Goal: Use online tool/utility: Use online tool/utility

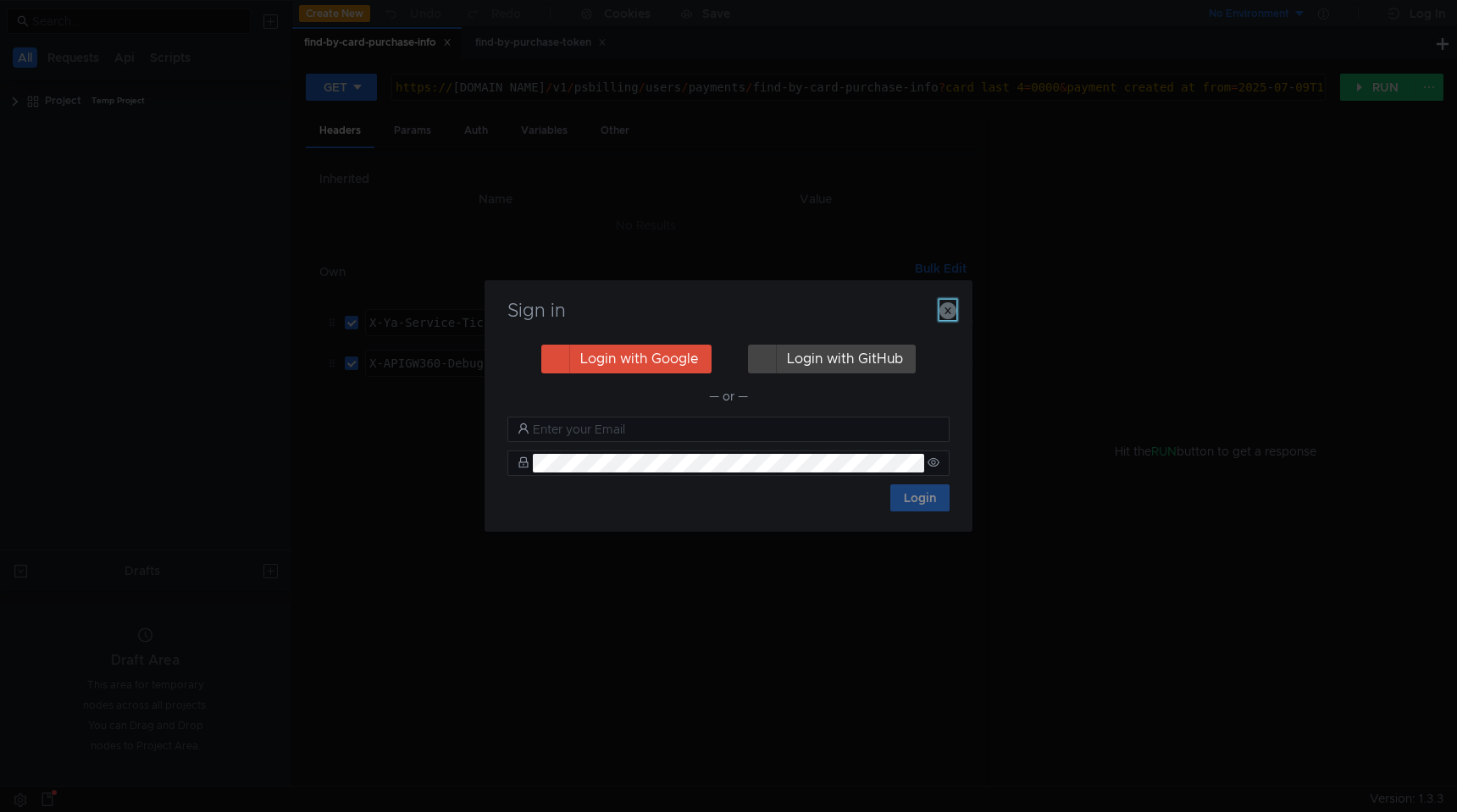
click at [949, 311] on icon "button" at bounding box center [948, 310] width 17 height 17
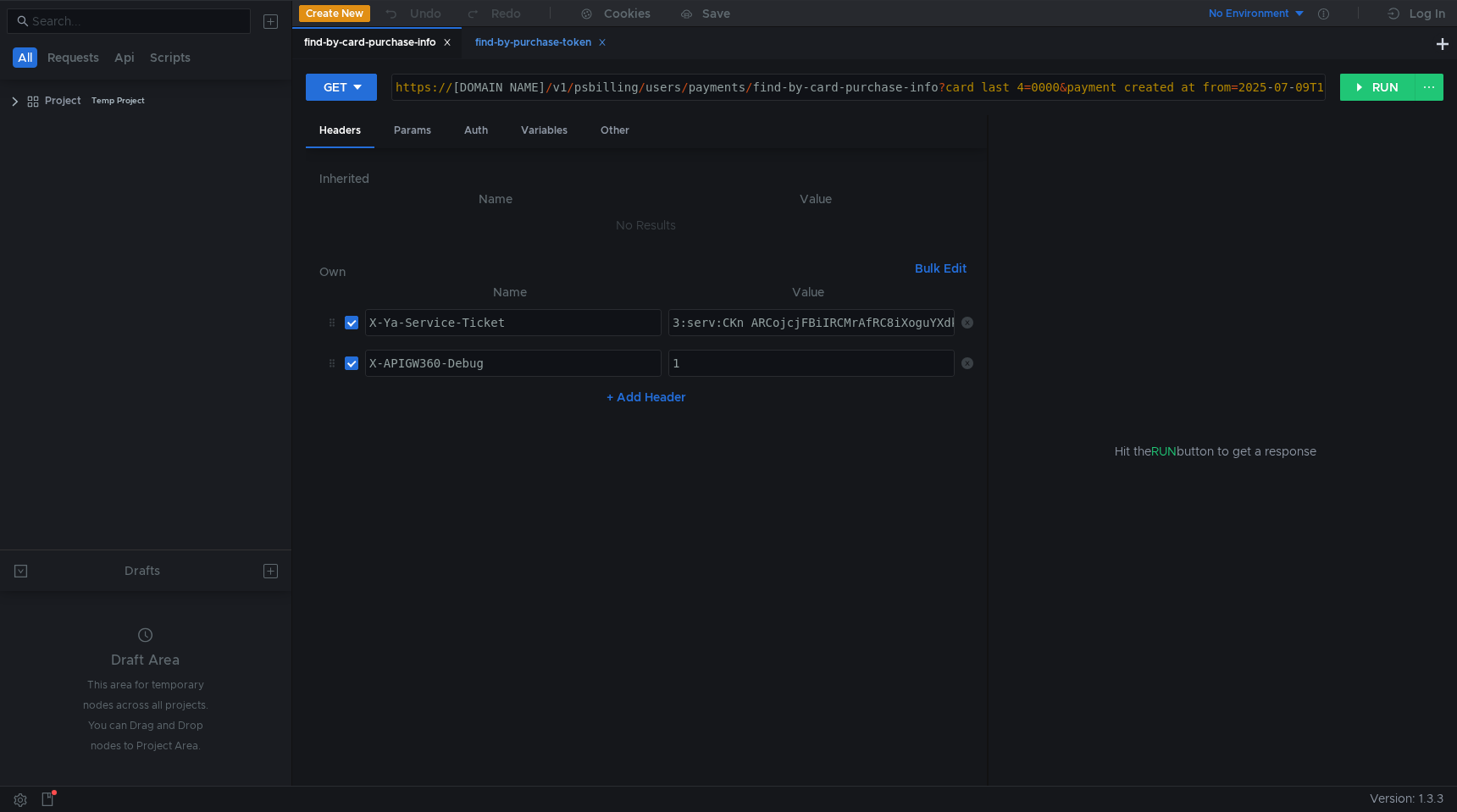
click at [570, 52] on div "find-by-purchase-token" at bounding box center [540, 42] width 154 height 31
click at [1434, 42] on button at bounding box center [1443, 43] width 20 height 20
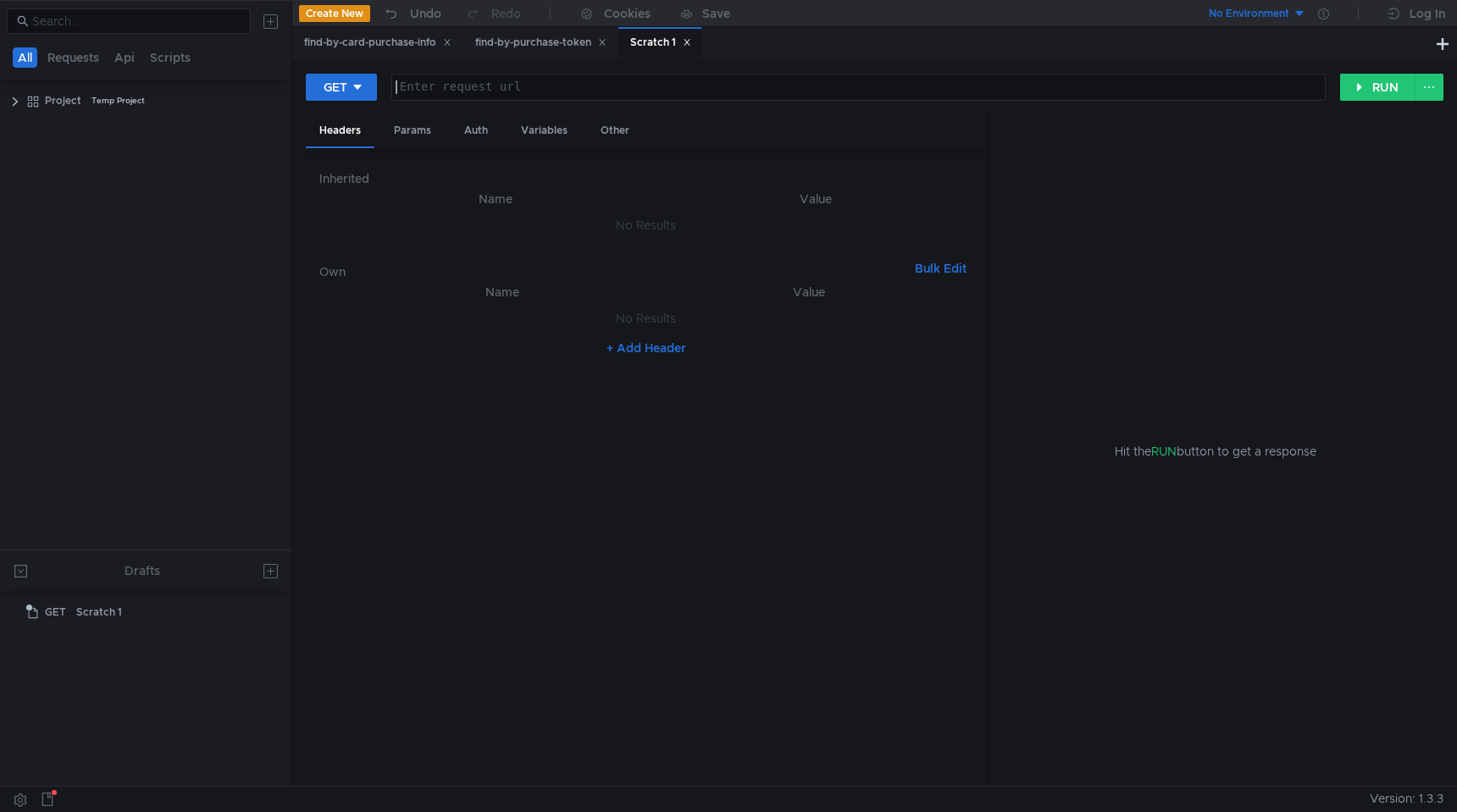
click at [808, 97] on div at bounding box center [858, 101] width 933 height 41
paste textarea "curl -X GET "https://intapi-psbilling-2.dev.cloud-api.dst.yandex.net/v1/1111/ps…"
drag, startPoint x: 568, startPoint y: 86, endPoint x: 627, endPoint y: 91, distance: 59.2
click at [627, 92] on div "curl -X GET " https:// intapi-psbilling-2.dev.cloud-api.dst.yandex.net / v1 / 1…" at bounding box center [402, 101] width 1843 height 41
click at [568, 91] on div "curl -X GET " https:// intapi-psbilling-2.dev.cloud-api.dst.yandex.net / v1 / 1…" at bounding box center [402, 101] width 1843 height 41
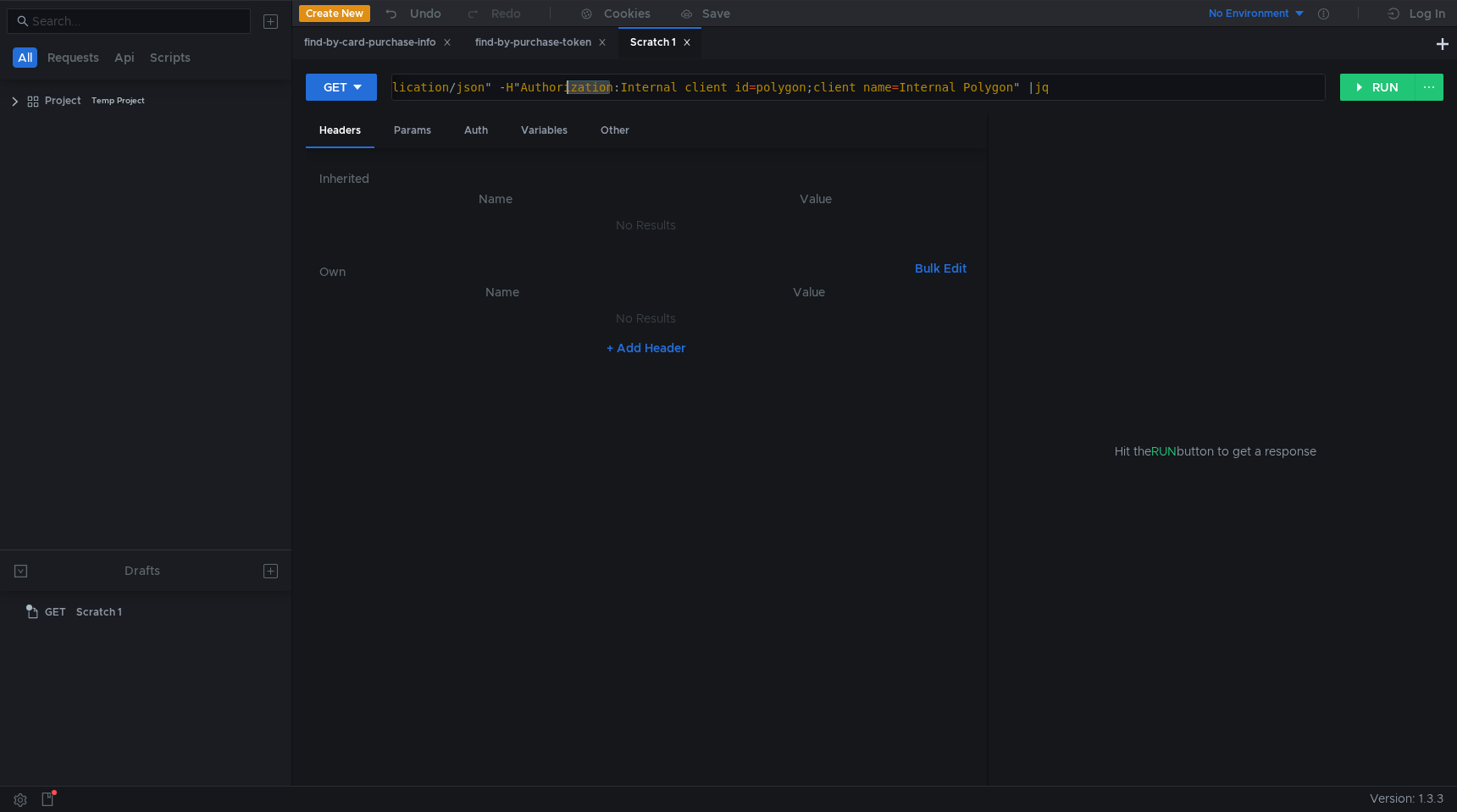
click at [568, 91] on div "curl -X GET " https:// intapi-psbilling-2.dev.cloud-api.dst.yandex.net / v1 / 1…" at bounding box center [402, 101] width 1843 height 41
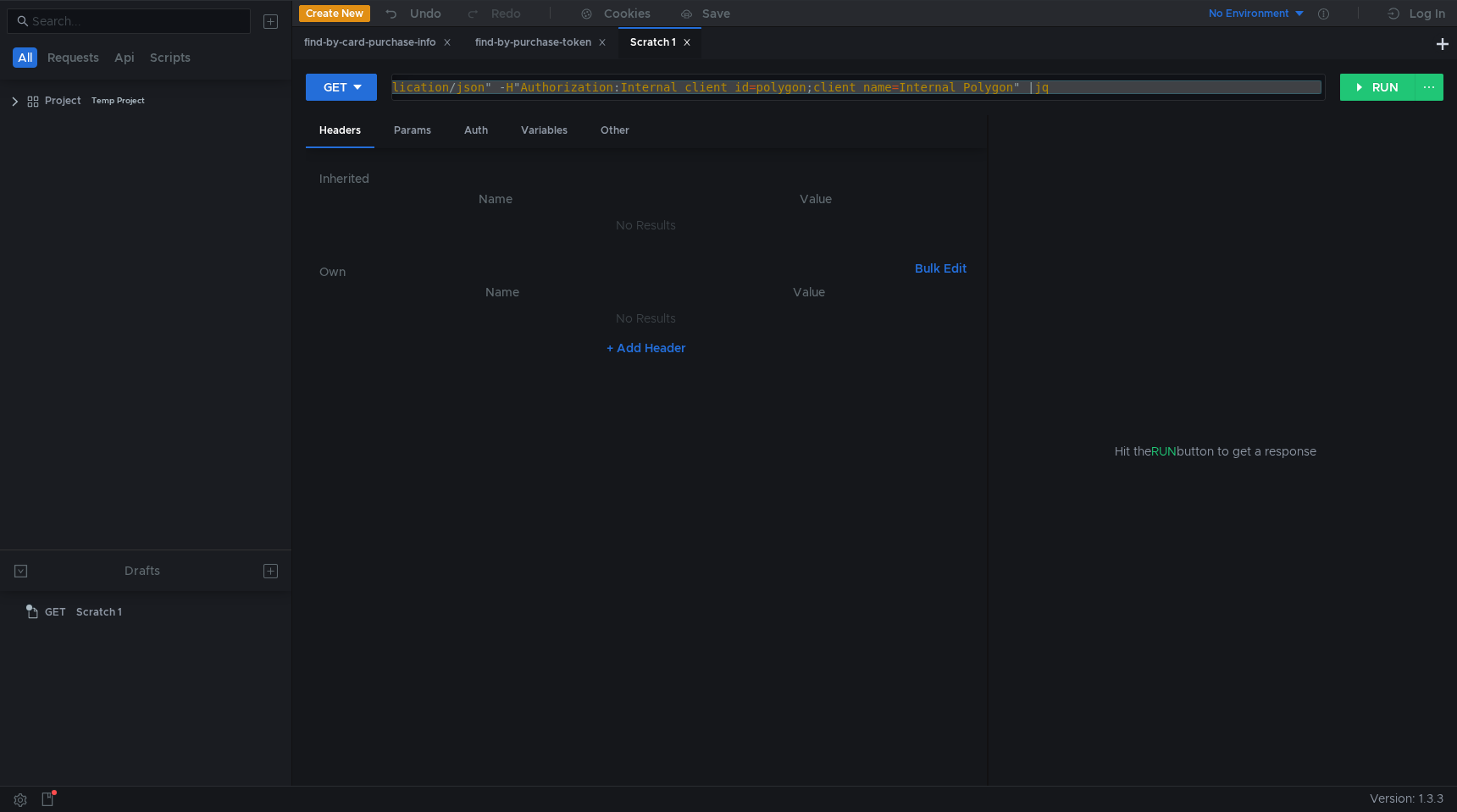
click at [733, 85] on div "curl -X GET " https:// intapi-psbilling-2.dev.cloud-api.dst.yandex.net / v1 / 1…" at bounding box center [402, 101] width 1843 height 41
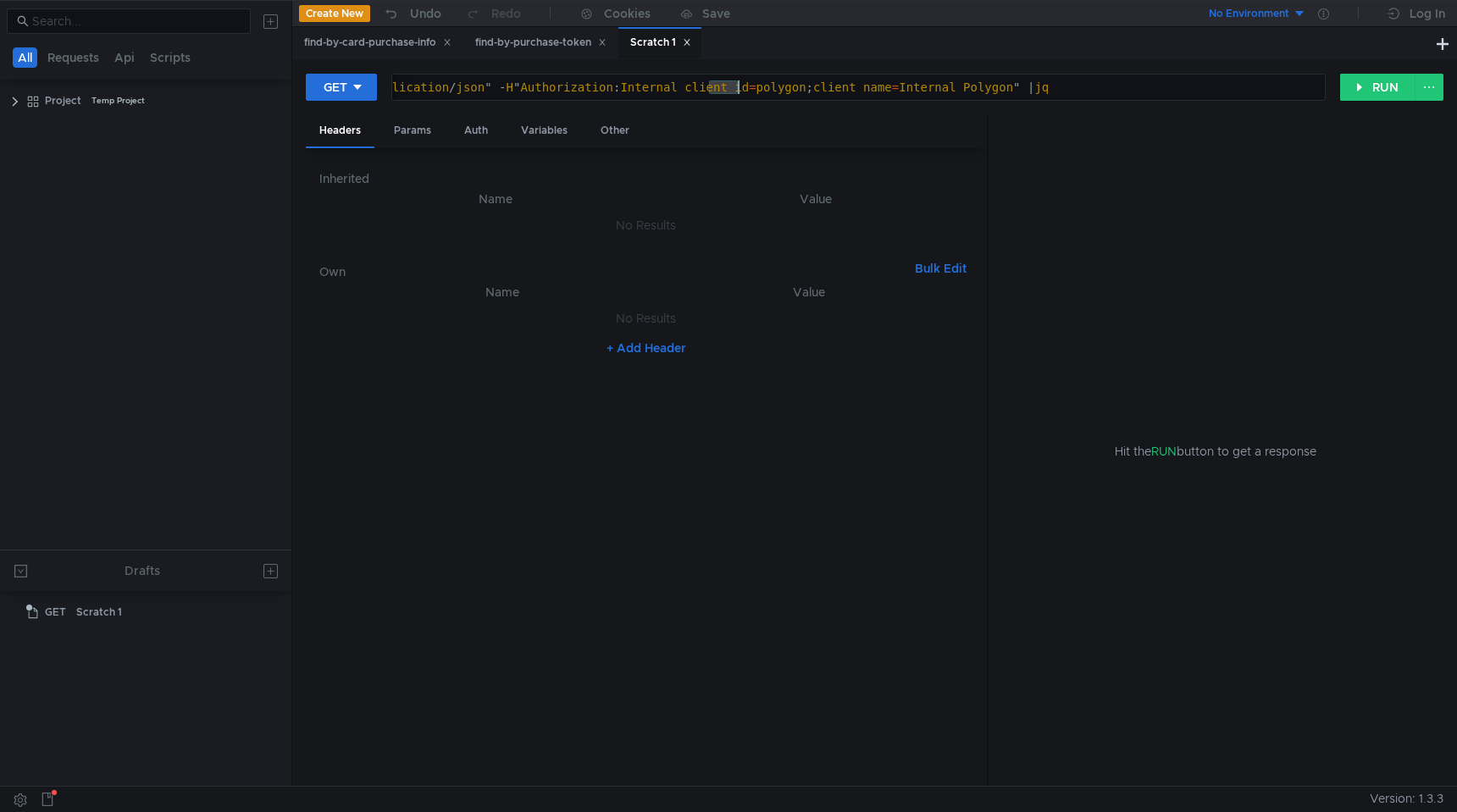
click at [733, 85] on div "curl -X GET " https:// intapi-psbilling-2.dev.cloud-api.dst.yandex.net / v1 / 1…" at bounding box center [402, 101] width 1843 height 41
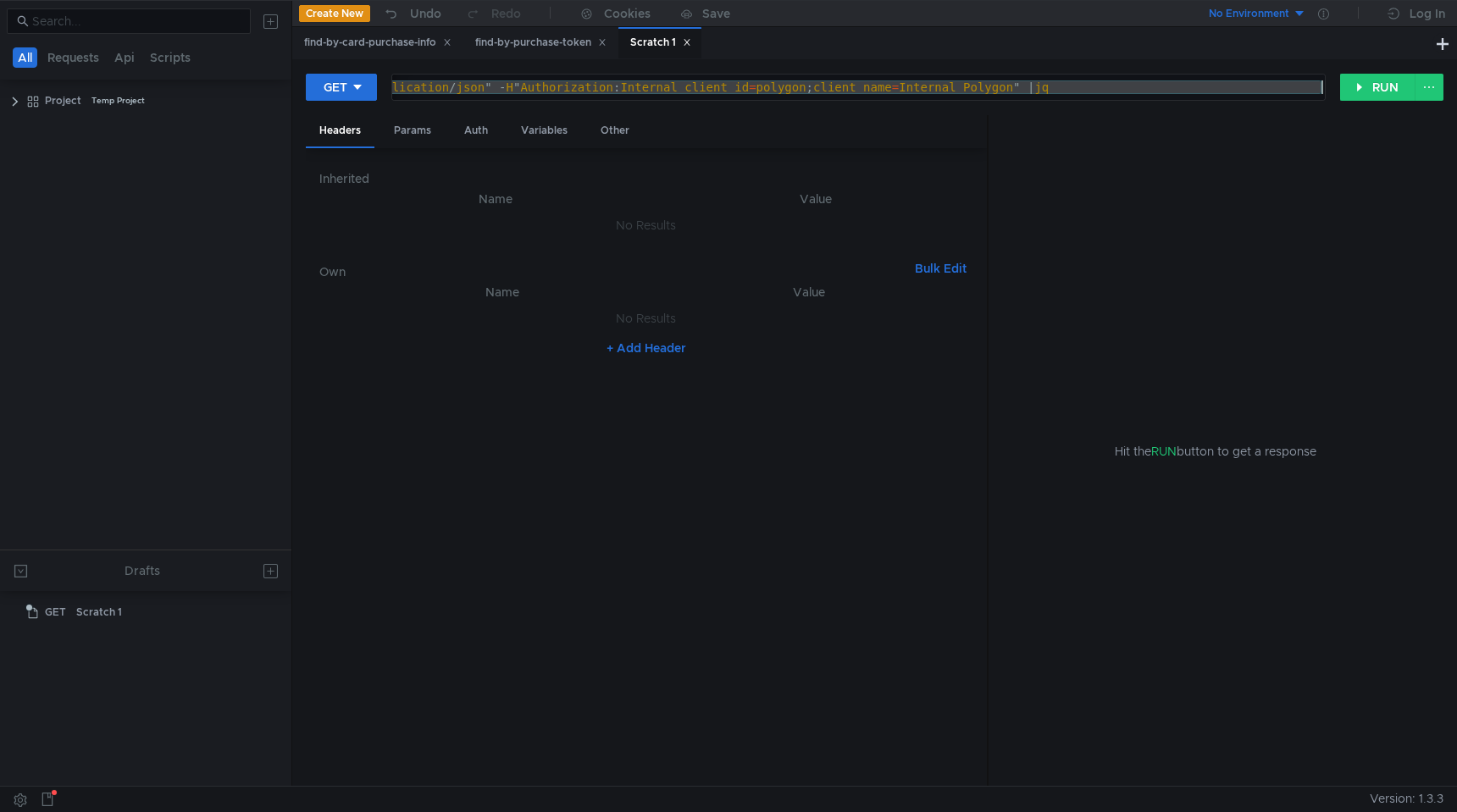
paste textarea
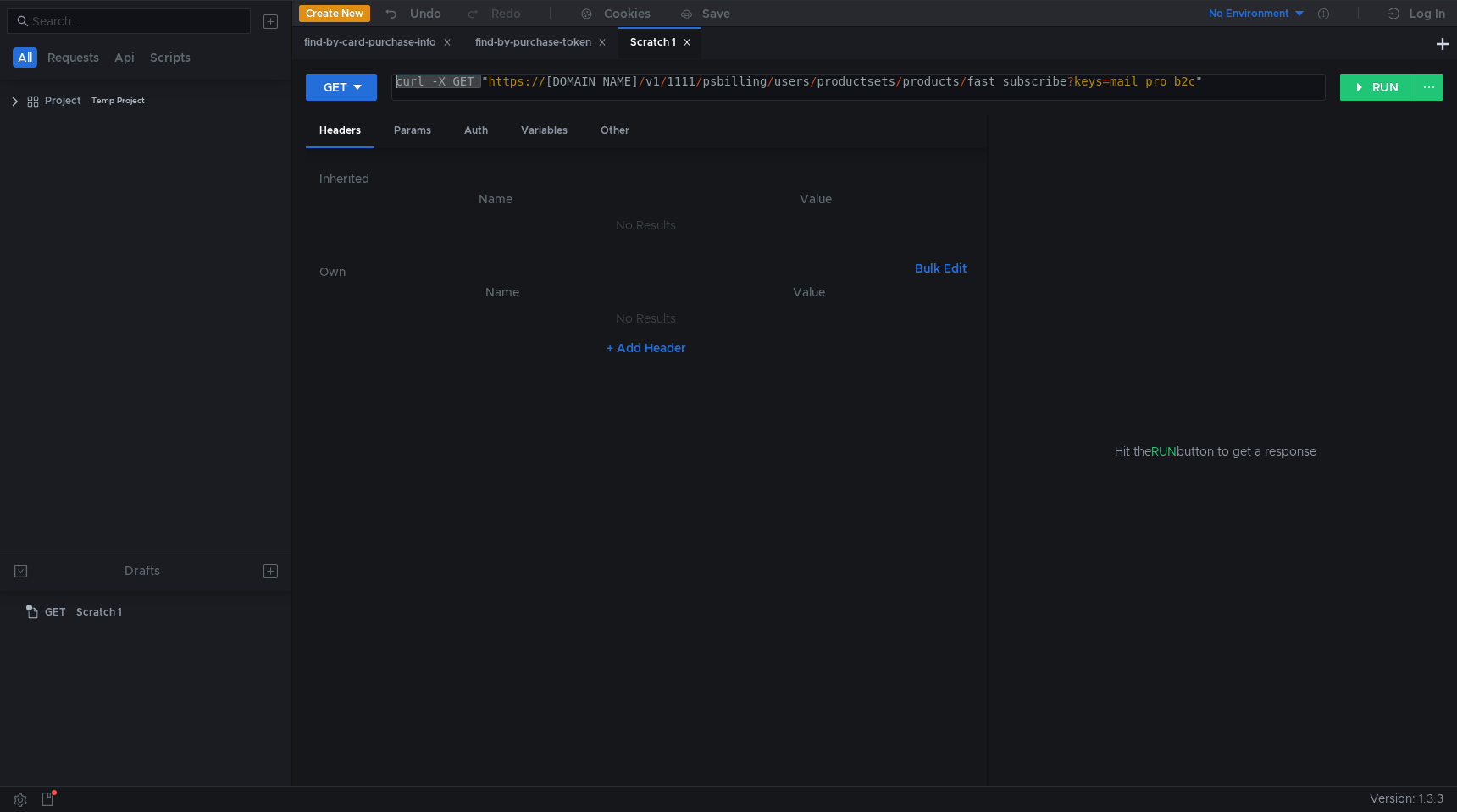
drag, startPoint x: 482, startPoint y: 82, endPoint x: 303, endPoint y: 79, distance: 179.0
click at [303, 81] on div "GET curl -X GET "https://intapi-psbilling-2.dev.cloud-api.dst.yandex.net/v1/111…" at bounding box center [874, 422] width 1165 height 726
click at [1320, 83] on div "https:// intapi-psbilling-2.dev.cloud-api.dst.yandex.net / v1 / 1111 / psbillin…" at bounding box center [844, 95] width 961 height 41
type textarea "[URL][DOMAIN_NAME]"
click at [1349, 90] on button "RUN" at bounding box center [1378, 87] width 76 height 27
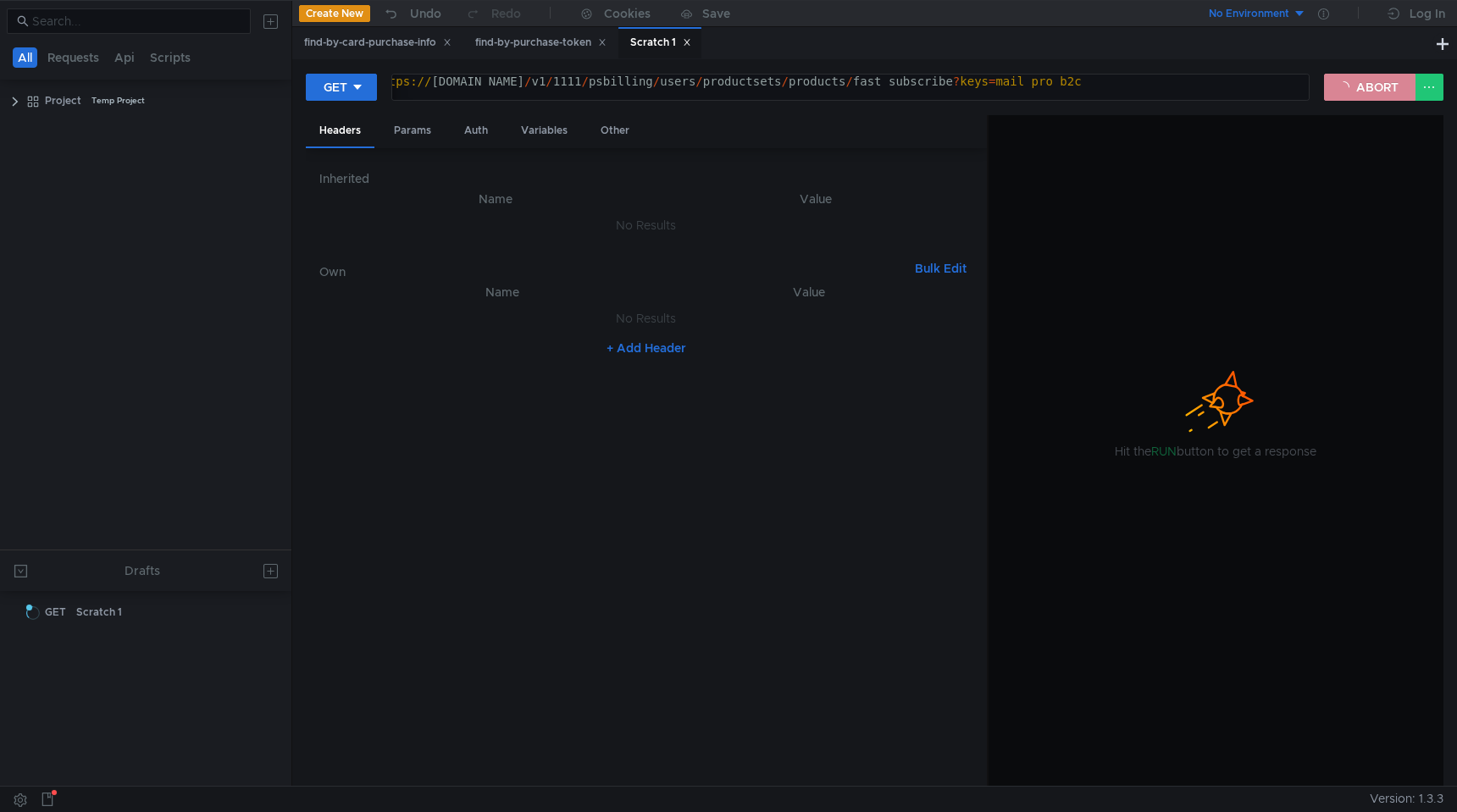
click at [1363, 86] on button "ABORT" at bounding box center [1370, 87] width 92 height 27
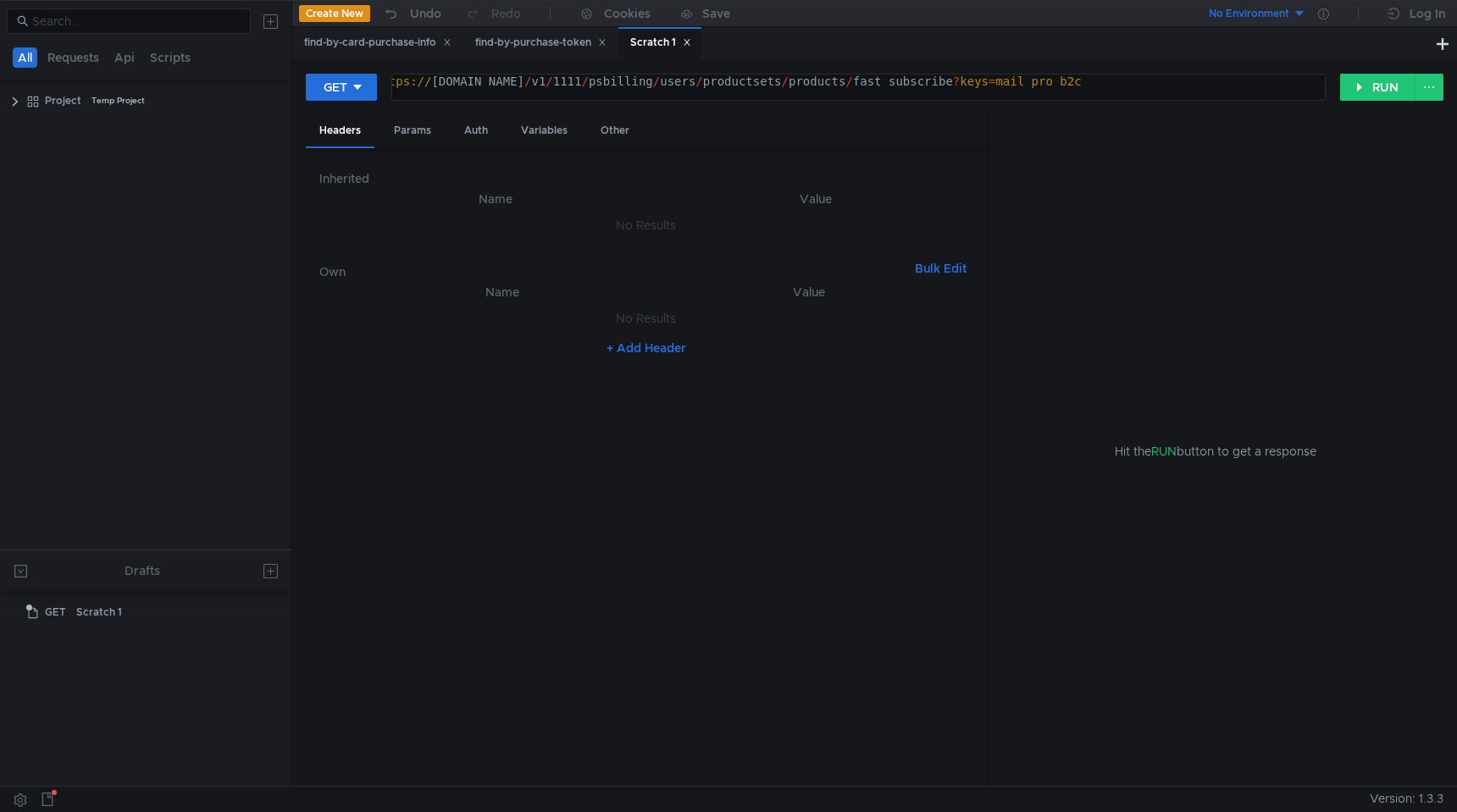
click at [1220, 85] on div "https:// intapi-psbilling-2.dev.cloud-api.dst.yandex.net / v1 / 1111 / psbillin…" at bounding box center [848, 95] width 954 height 41
click at [629, 343] on button "+ Add Header" at bounding box center [646, 348] width 93 height 20
click at [629, 343] on div "+ Add Header" at bounding box center [646, 347] width 654 height 27
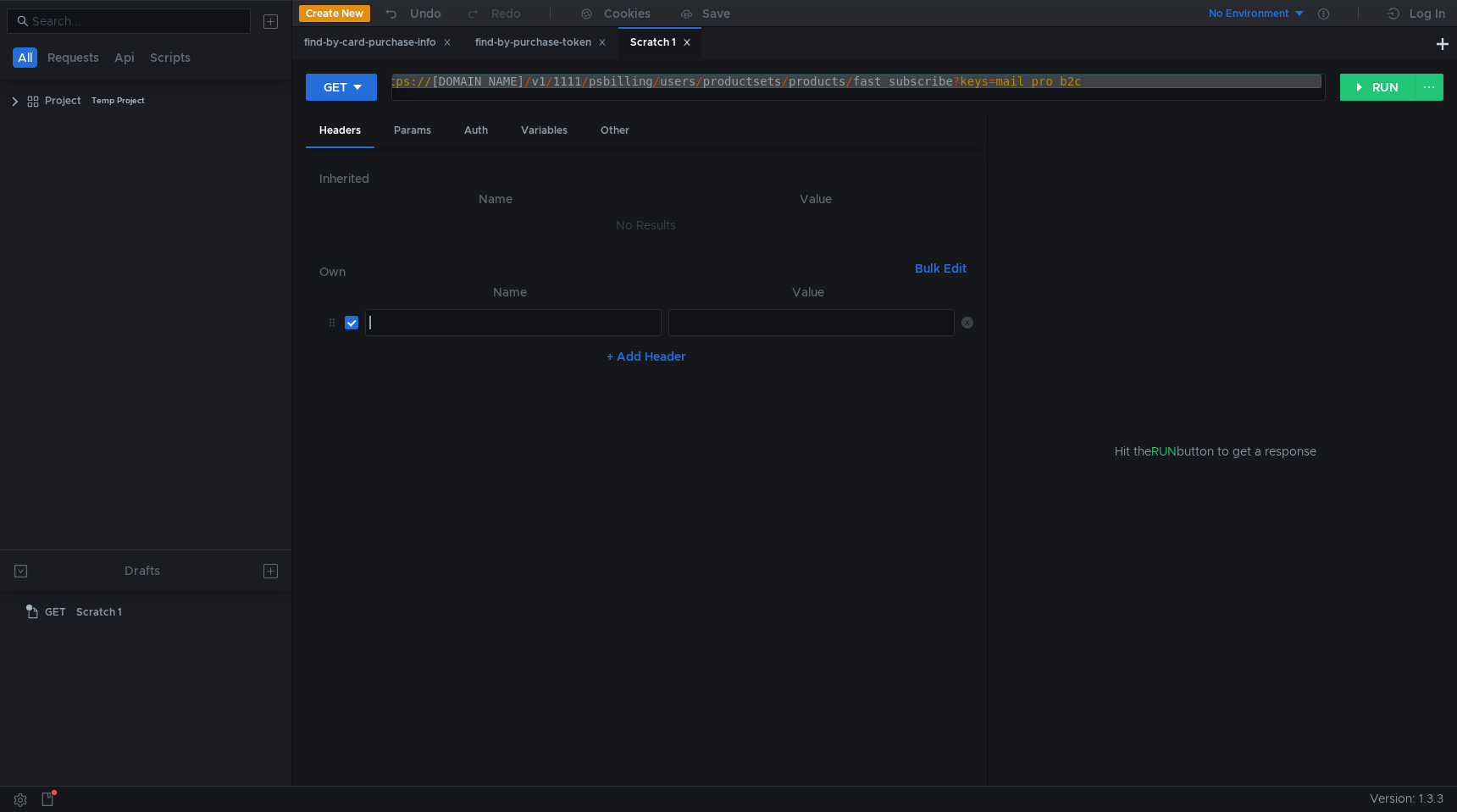
click at [482, 322] on div at bounding box center [513, 336] width 294 height 41
paste textarea "X-APIGW360-Debug"
type textarea "X-APIGW360-Debug"
click at [746, 307] on td "ההההההההההההההההההההההההההההההההההההההההההההההההההההההההההההההההההההההההההההההה…" at bounding box center [808, 322] width 293 height 41
click at [746, 316] on div at bounding box center [813, 336] width 287 height 41
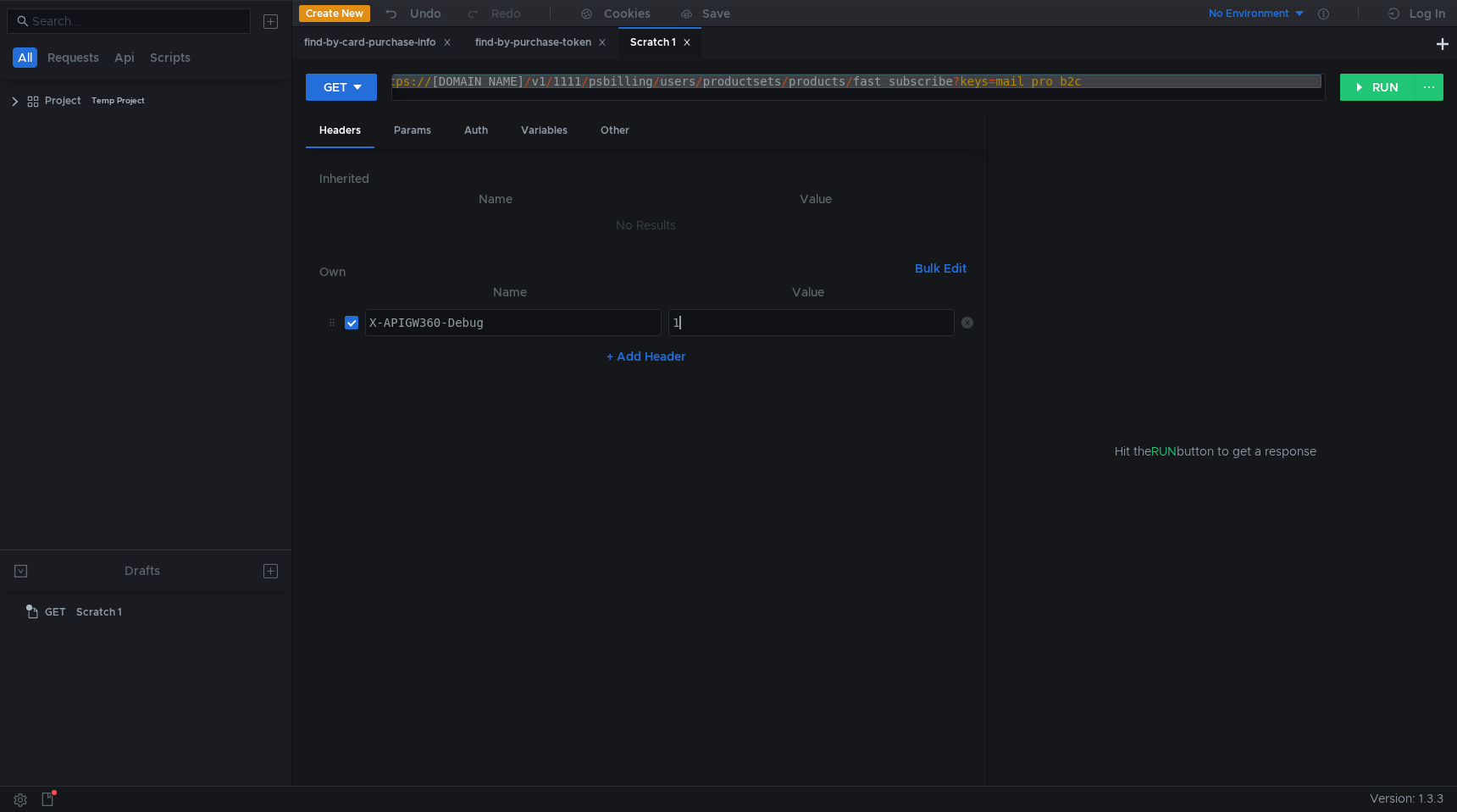
type textarea "1"
click at [739, 386] on nz-table "Name Value X-APIGW360-Debug X-APIGW360-Debug הההההההההההההההההההההההההההההההההה…" at bounding box center [646, 528] width 654 height 491
click at [1355, 90] on button "RUN" at bounding box center [1378, 87] width 76 height 27
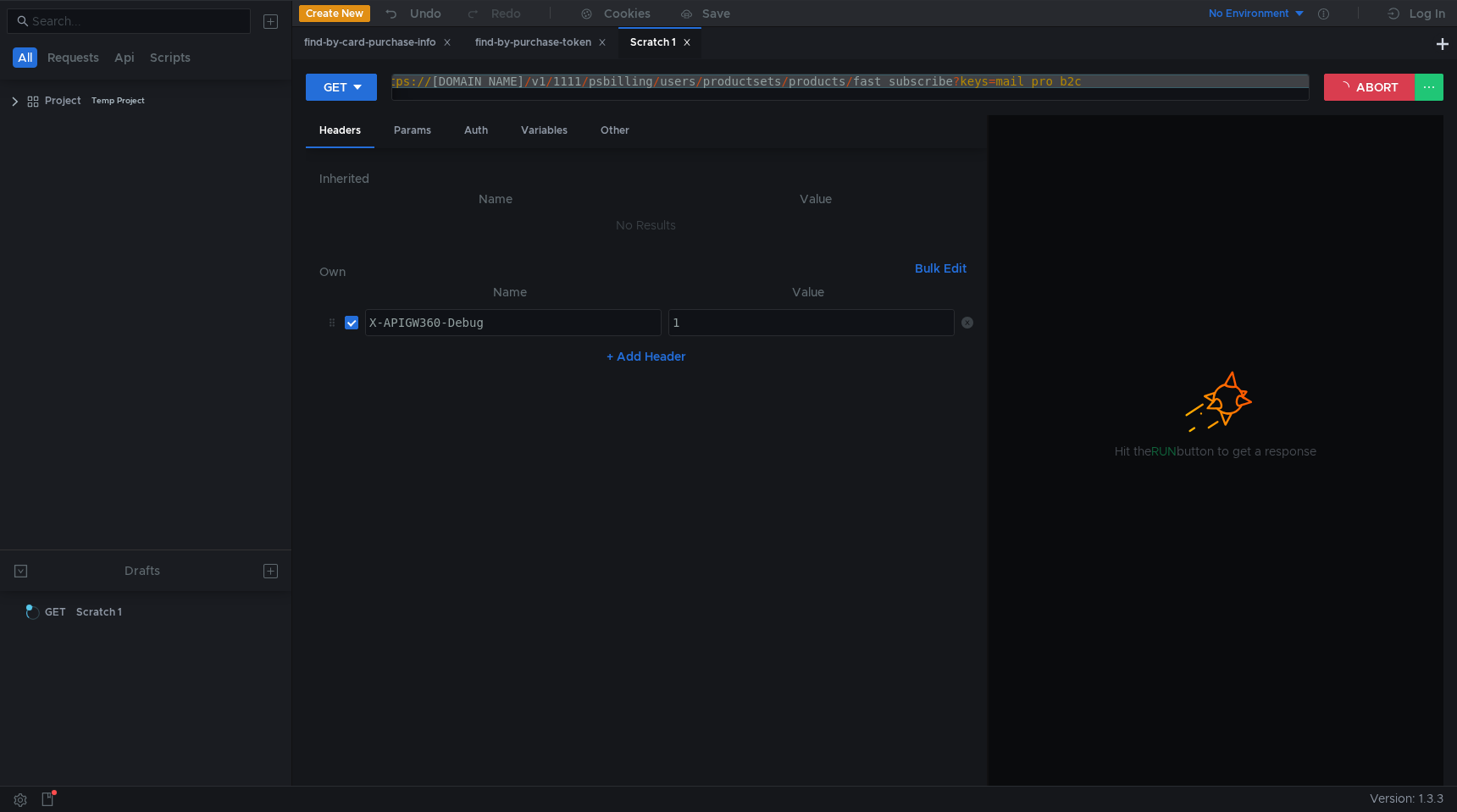
click at [1115, 77] on div "https:// intapi-psbilling-2.dev.cloud-api.dst.yandex.net / v1 / 1111 / psbillin…" at bounding box center [848, 95] width 954 height 41
click at [1206, 84] on div "https:// intapi-psbilling-2.dev.cloud-api.dst.yandex.net / v1 / 1111 / psbillin…" at bounding box center [838, 95] width 954 height 41
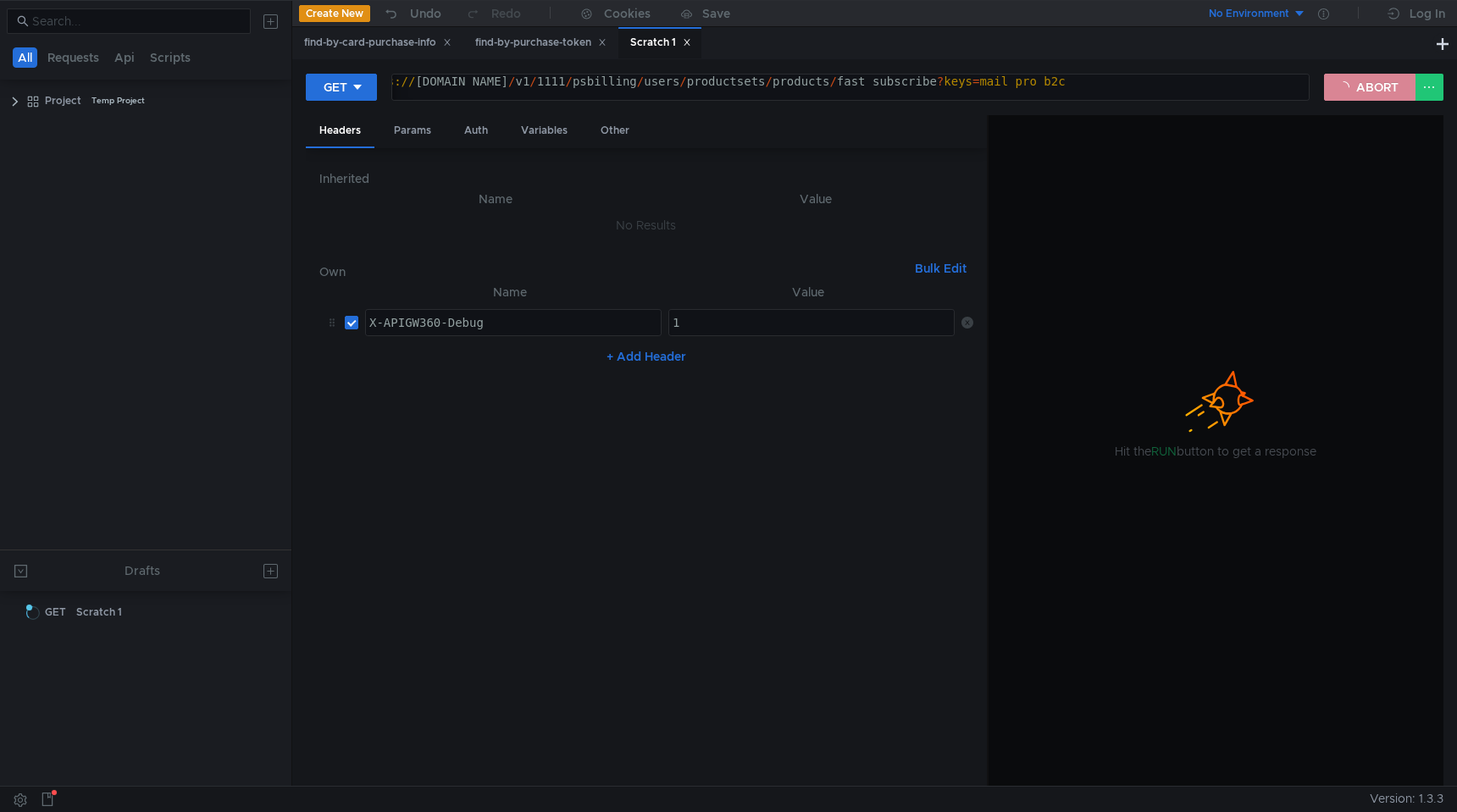
click at [1366, 82] on button "ABORT" at bounding box center [1370, 87] width 92 height 27
